Goal: Transaction & Acquisition: Purchase product/service

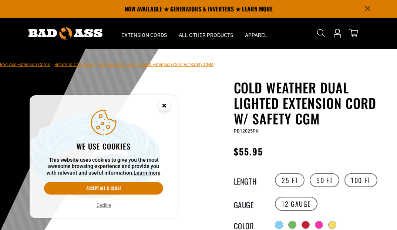
scroll to position [10, 0]
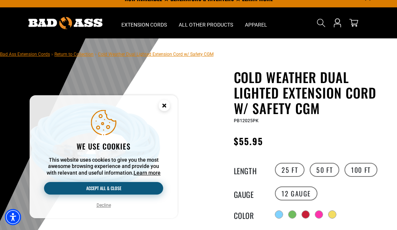
click at [157, 185] on button "Accept all & close" at bounding box center [103, 188] width 119 height 13
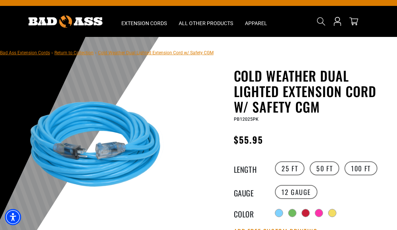
scroll to position [13, 0]
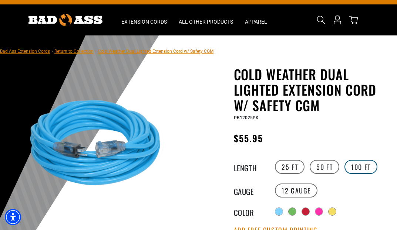
click at [360, 166] on label "100 FT" at bounding box center [360, 167] width 33 height 14
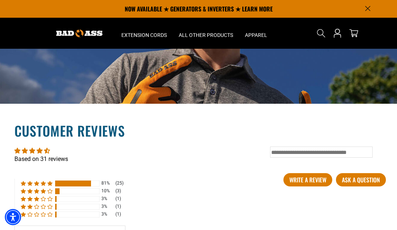
scroll to position [732, 0]
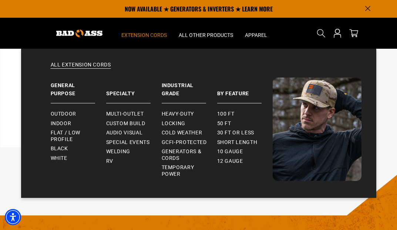
click at [132, 34] on span "Extension Cords" at bounding box center [143, 35] width 45 height 7
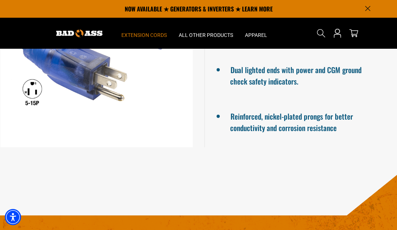
click at [135, 34] on span "Extension Cords" at bounding box center [143, 35] width 45 height 7
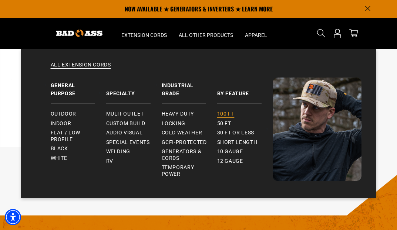
click at [225, 112] on span "100 ft" at bounding box center [225, 114] width 17 height 7
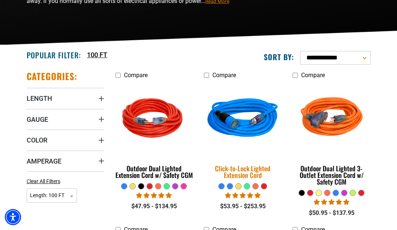
scroll to position [154, 0]
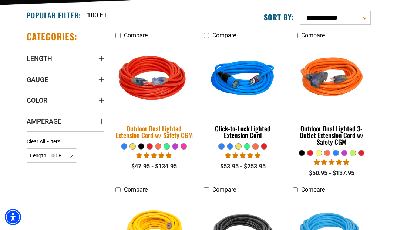
click at [163, 131] on div "Outdoor Dual Lighted Extension Cord w/ Safety CGM" at bounding box center [154, 131] width 78 height 13
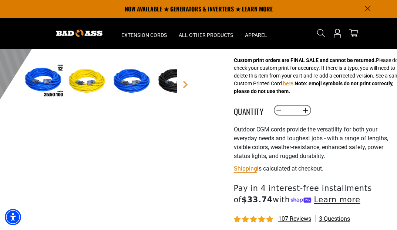
scroll to position [122, 0]
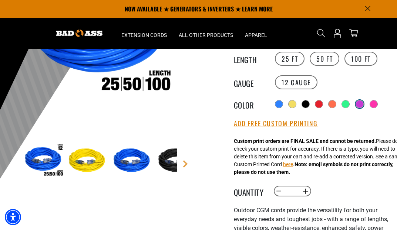
click at [360, 104] on div at bounding box center [359, 104] width 7 height 7
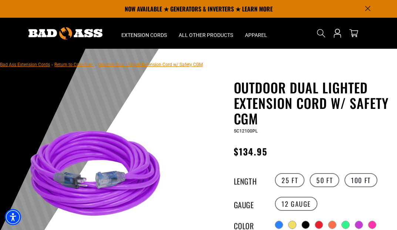
scroll to position [13, 0]
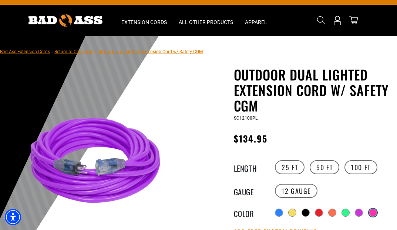
click at [371, 211] on div at bounding box center [372, 212] width 7 height 7
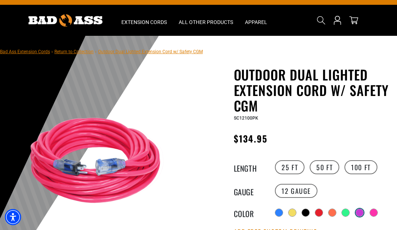
click at [359, 212] on div at bounding box center [359, 212] width 7 height 7
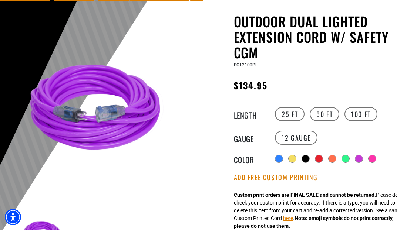
scroll to position [126, 0]
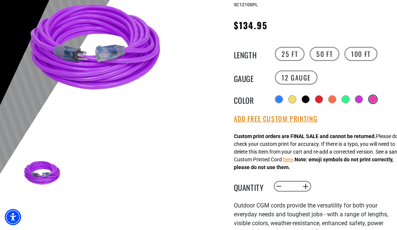
click at [372, 99] on div at bounding box center [372, 99] width 7 height 7
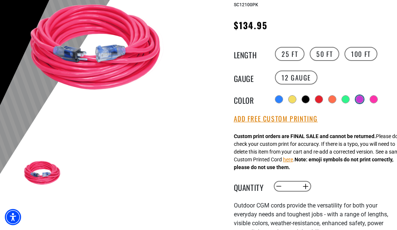
click at [356, 99] on div at bounding box center [359, 99] width 7 height 7
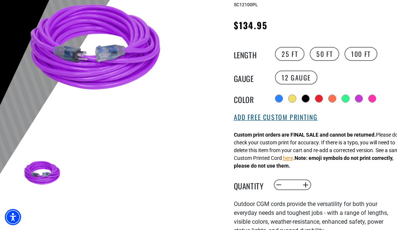
click at [312, 115] on button "Add Free Custom Printing" at bounding box center [276, 117] width 84 height 8
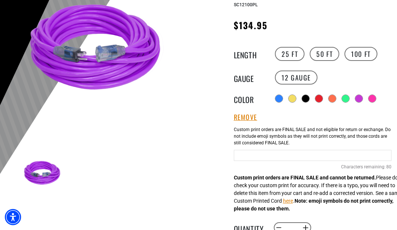
click at [279, 158] on input "text" at bounding box center [313, 155] width 158 height 11
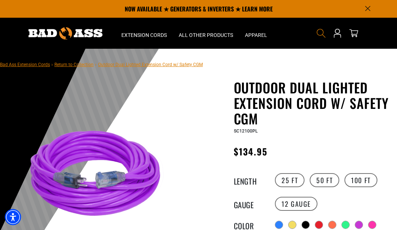
type input "**********"
click at [319, 34] on icon "Search" at bounding box center [321, 33] width 10 height 10
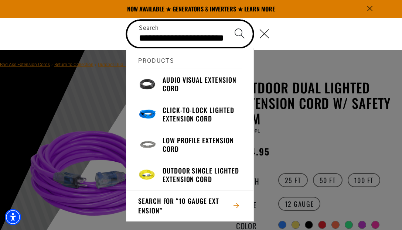
type input "**********"
click at [239, 33] on button "Search" at bounding box center [240, 34] width 26 height 26
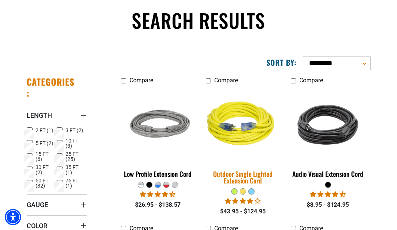
scroll to position [109, 0]
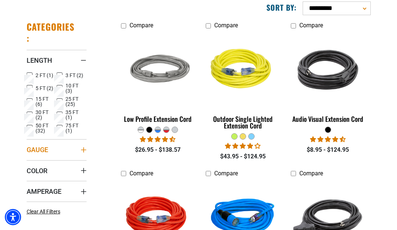
click at [44, 148] on span "Gauge" at bounding box center [37, 150] width 21 height 8
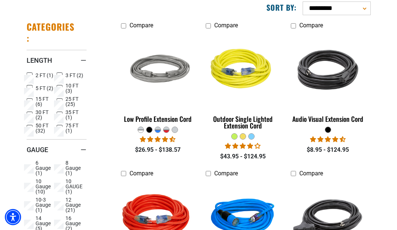
scroll to position [161, 0]
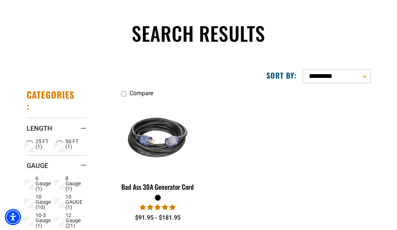
scroll to position [109, 0]
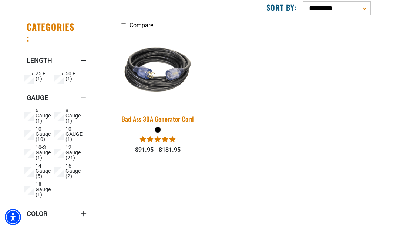
click at [144, 98] on img at bounding box center [157, 70] width 89 height 80
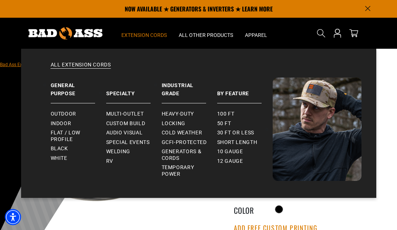
click at [160, 38] on span "Extension Cords" at bounding box center [143, 35] width 45 height 7
click at [73, 112] on span "Outdoor" at bounding box center [63, 114] width 25 height 7
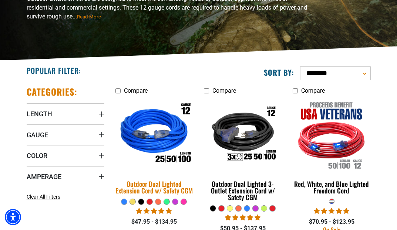
scroll to position [110, 0]
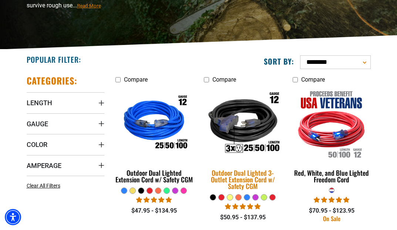
click at [233, 114] on img at bounding box center [242, 124] width 89 height 80
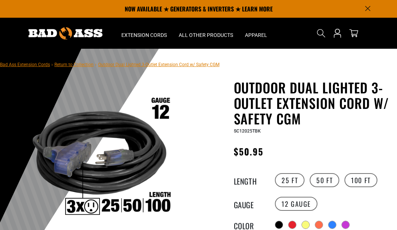
scroll to position [48, 0]
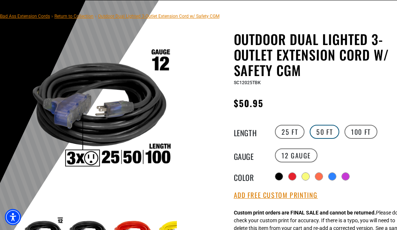
click at [324, 132] on label "50 FT" at bounding box center [324, 132] width 30 height 14
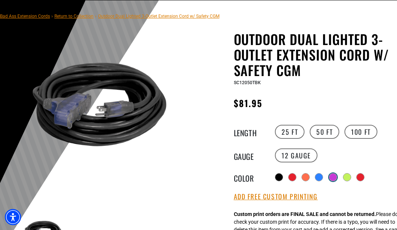
click at [333, 174] on div at bounding box center [332, 177] width 7 height 7
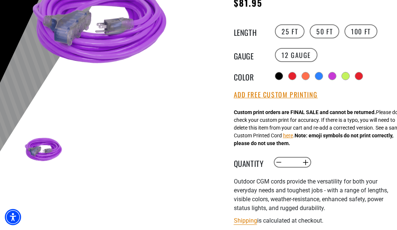
scroll to position [295, 0]
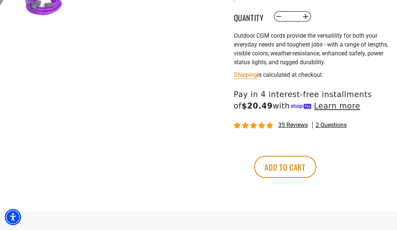
click at [289, 125] on span "35 reviews" at bounding box center [293, 125] width 30 height 7
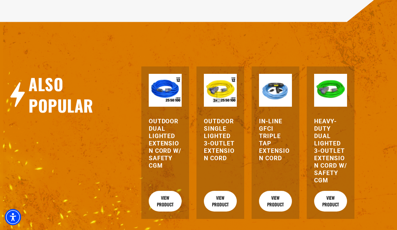
scroll to position [871, 0]
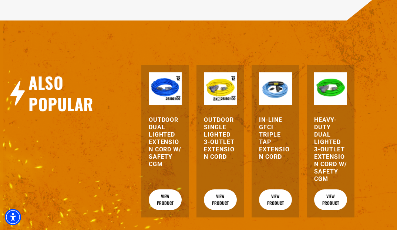
click at [219, 147] on h3 "Outdoor Single Lighted 3-Outlet Extension Cord" at bounding box center [220, 138] width 33 height 44
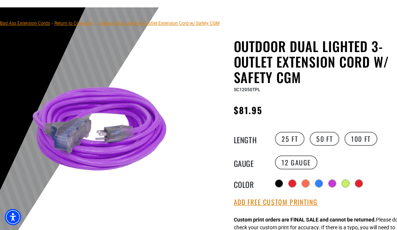
scroll to position [62, 0]
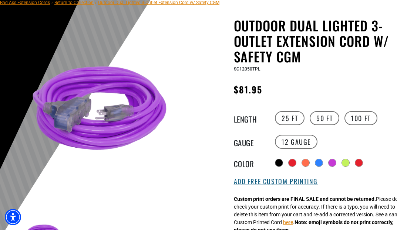
click at [259, 182] on button "Add Free Custom Printing" at bounding box center [276, 182] width 84 height 8
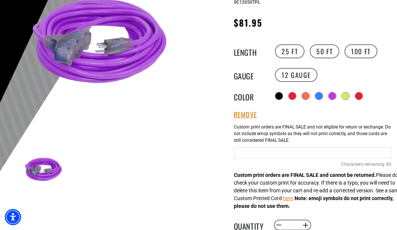
scroll to position [197, 0]
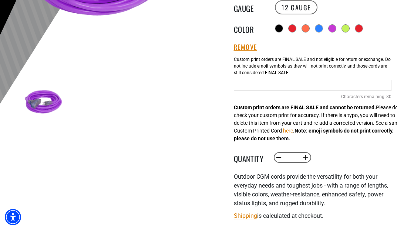
click at [249, 84] on input "Purple Cables" at bounding box center [313, 85] width 158 height 11
type input "*"
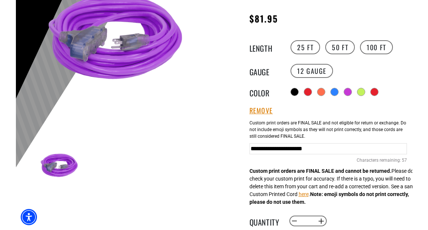
scroll to position [184, 0]
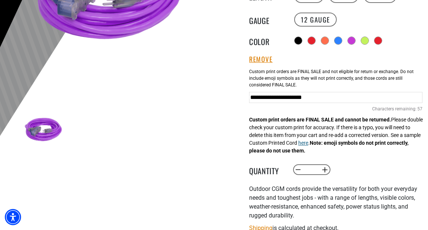
type input "**********"
click at [308, 144] on button "here" at bounding box center [303, 143] width 10 height 8
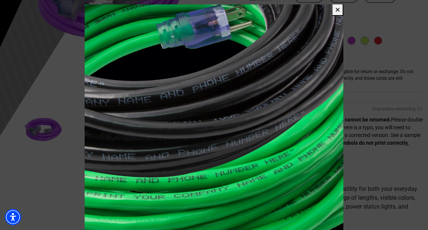
click at [363, 182] on span at bounding box center [214, 115] width 428 height 230
click at [256, 176] on div at bounding box center [214, 152] width 259 height 296
click at [339, 14] on button "✕" at bounding box center [337, 10] width 11 height 12
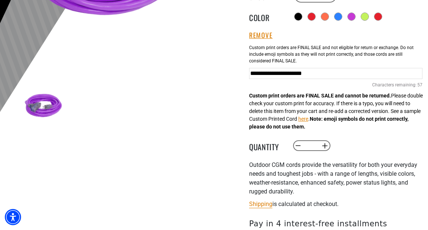
scroll to position [298, 0]
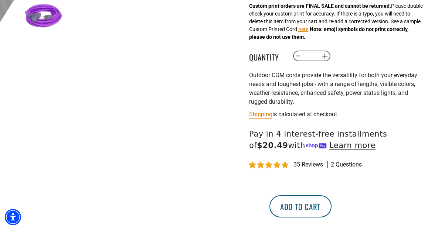
click at [331, 205] on button "Add to cart" at bounding box center [300, 206] width 62 height 22
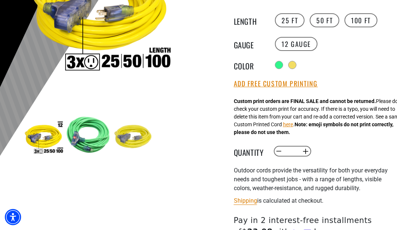
scroll to position [146, 0]
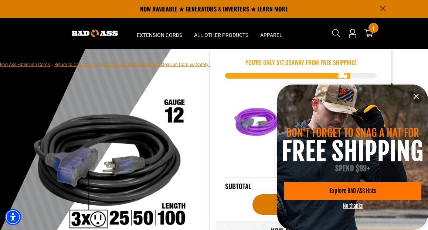
click at [371, 30] on div "1 1 item" at bounding box center [373, 28] width 10 height 10
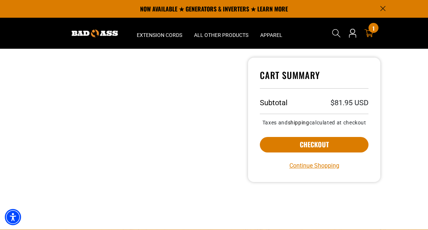
scroll to position [186, 0]
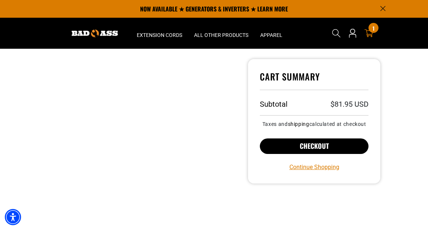
click at [314, 154] on button "Checkout" at bounding box center [314, 147] width 109 height 16
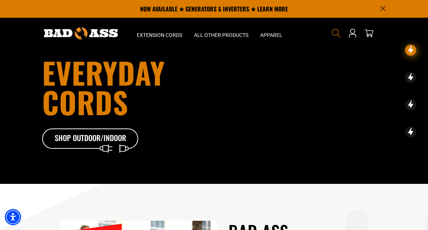
click at [336, 35] on icon "Search" at bounding box center [336, 33] width 10 height 10
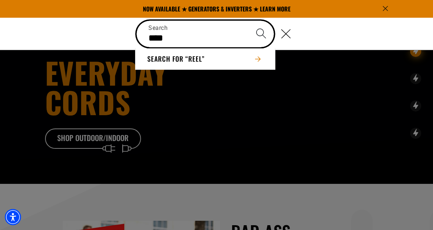
type input "****"
click at [261, 33] on button "Search" at bounding box center [261, 34] width 26 height 26
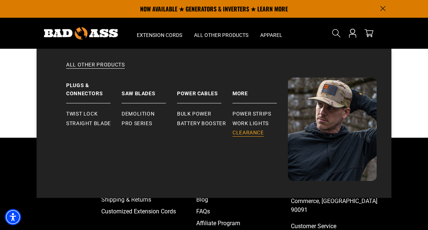
click at [247, 130] on span "Clearance" at bounding box center [247, 133] width 31 height 7
